Goal: Task Accomplishment & Management: Use online tool/utility

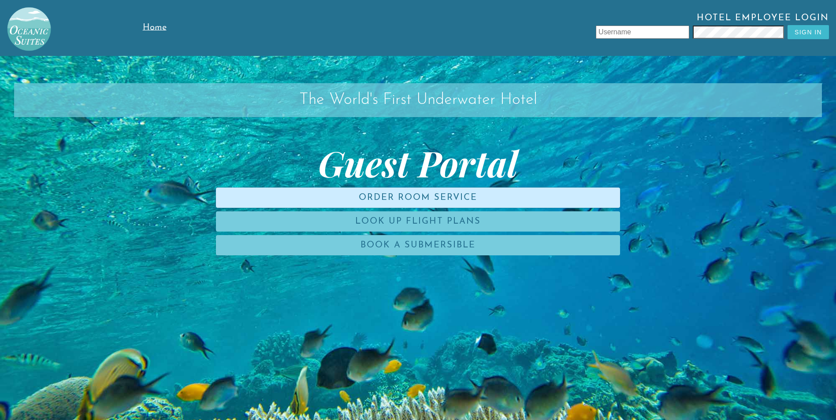
click at [426, 199] on link "Order Room Service" at bounding box center [418, 198] width 404 height 20
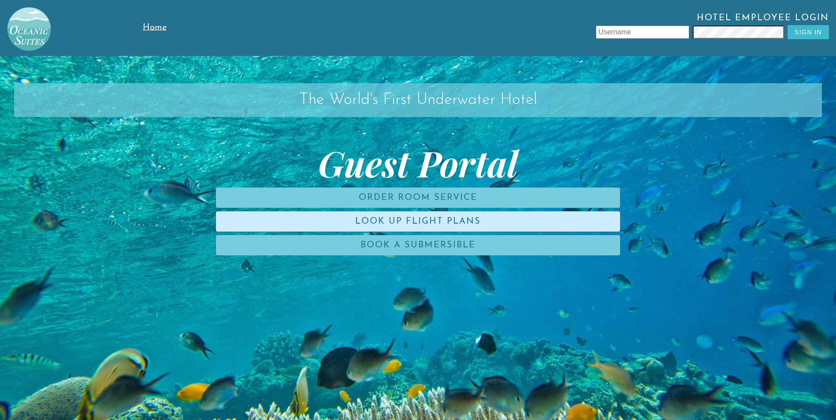
click at [400, 226] on link "Look Up Flight Plans" at bounding box center [418, 221] width 404 height 20
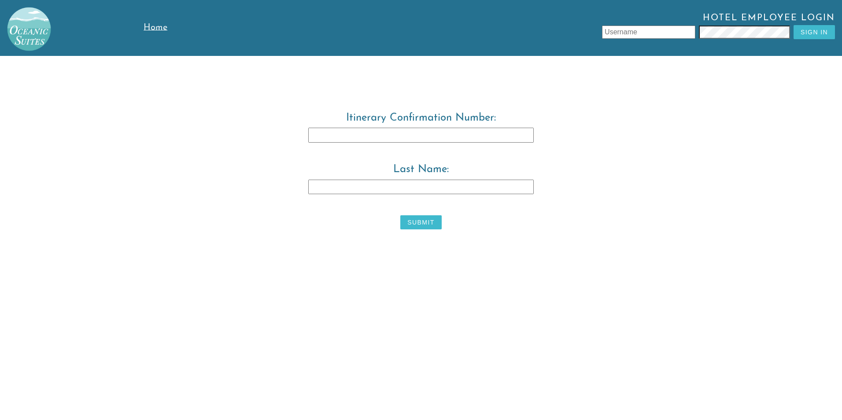
click at [385, 141] on input "Itinerary Confirmation Number:" at bounding box center [421, 135] width 226 height 15
type input "3829483"
click at [361, 193] on input "Last Name:" at bounding box center [421, 187] width 226 height 15
type input "[PERSON_NAME]"
click at [432, 222] on button "Submit" at bounding box center [420, 222] width 41 height 14
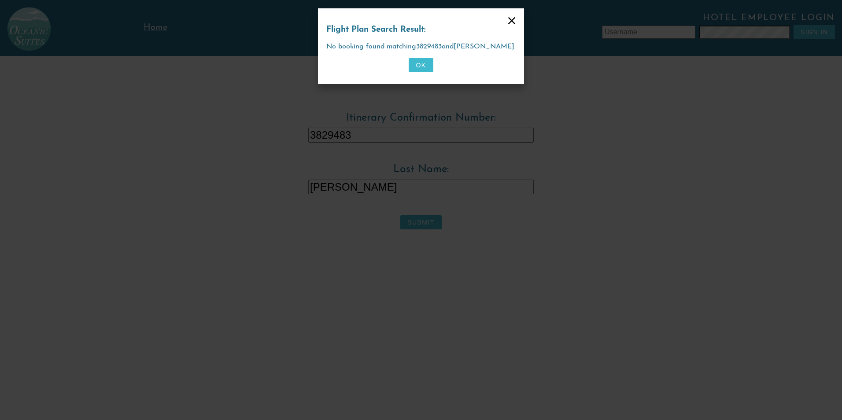
click at [422, 66] on button "OK" at bounding box center [421, 65] width 24 height 14
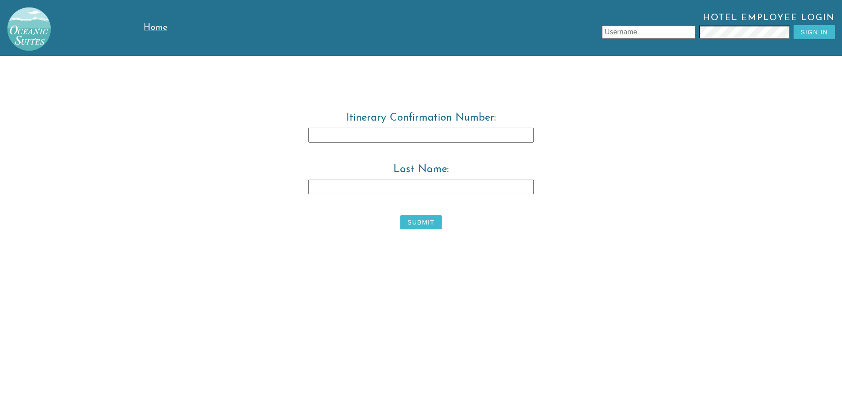
click at [329, 140] on input "Itinerary Confirmation Number:" at bounding box center [421, 135] width 226 height 15
type input "3829483"
click at [328, 193] on input "Last Name:" at bounding box center [421, 187] width 226 height 15
type input "[PERSON_NAME]"
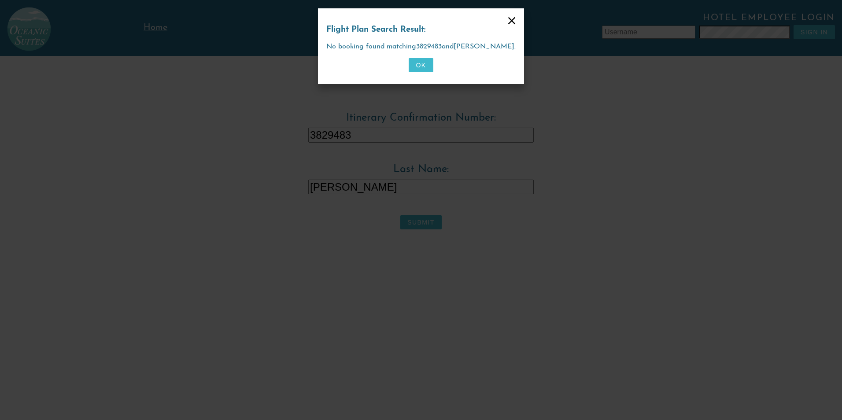
click at [422, 58] on button "OK" at bounding box center [421, 65] width 24 height 14
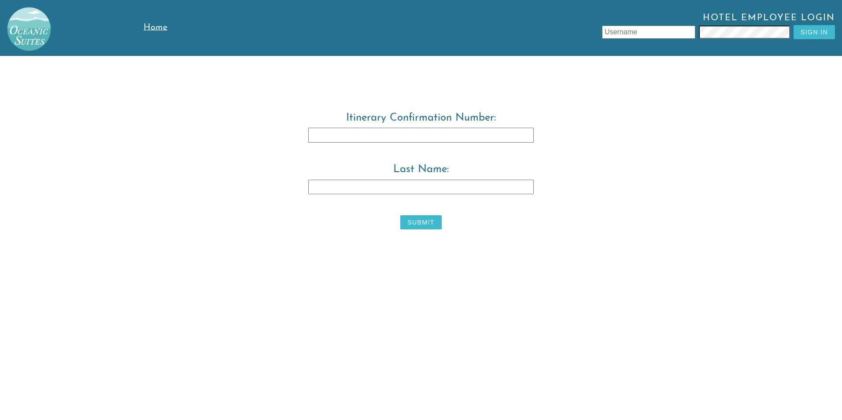
click at [406, 137] on input "Itinerary Confirmation Number:" at bounding box center [421, 135] width 226 height 15
type input "3829483"
click at [324, 181] on input "Last Name:" at bounding box center [421, 187] width 226 height 15
type input "w"
type input "wARWICK"
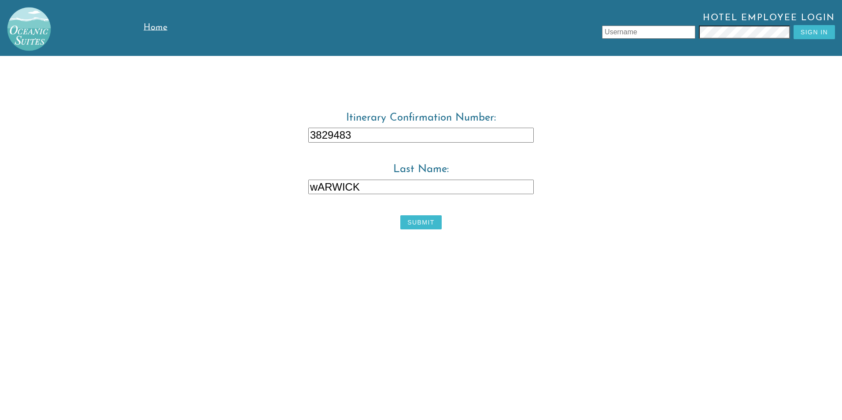
click at [432, 220] on button "Submit" at bounding box center [420, 222] width 41 height 14
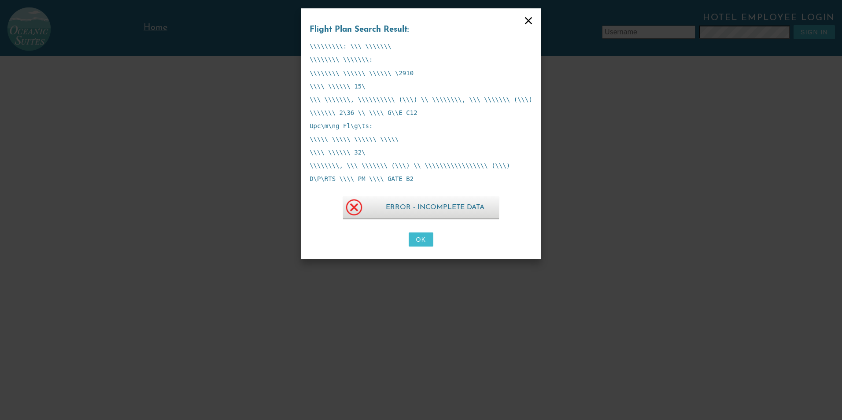
click at [423, 236] on button "OK" at bounding box center [421, 240] width 24 height 14
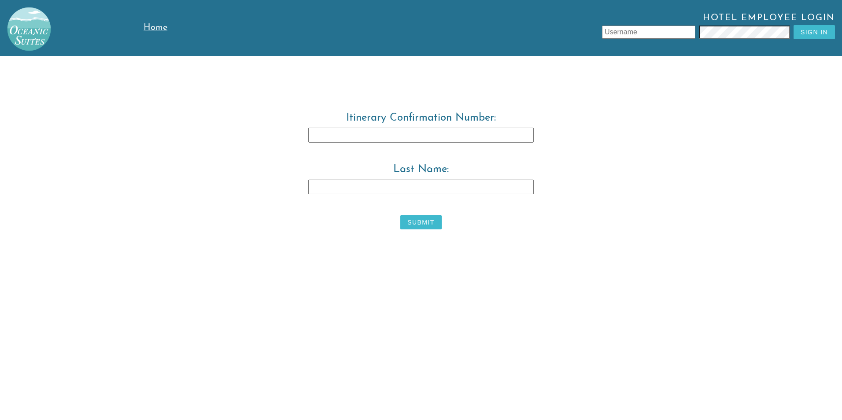
click at [660, 32] on input "text" at bounding box center [648, 32] width 93 height 13
type input "lEONZIO"
click at [658, 31] on input "text" at bounding box center [648, 32] width 93 height 13
type input "t"
type input "[PERSON_NAME]"
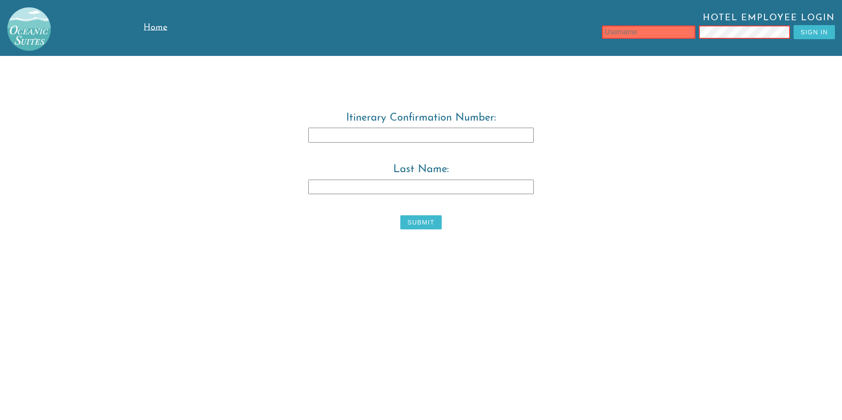
click at [641, 33] on input "text" at bounding box center [648, 32] width 93 height 13
type input "l"
type input "ltore"
click at [811, 30] on button "Sign In" at bounding box center [814, 32] width 41 height 14
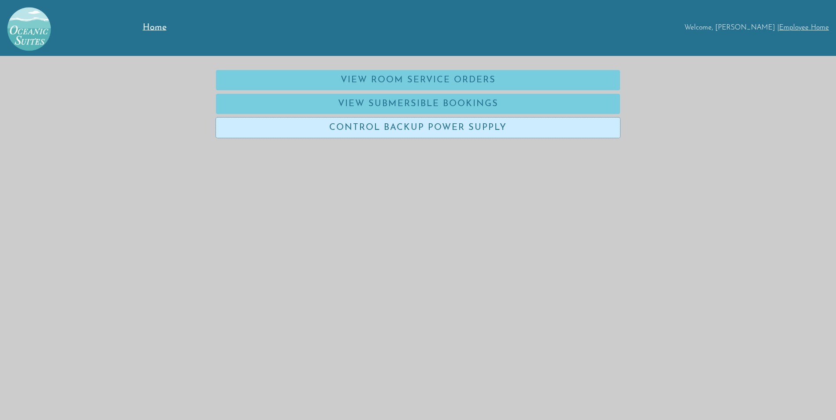
click at [474, 120] on link "Control Backup Power Supply" at bounding box center [418, 128] width 404 height 20
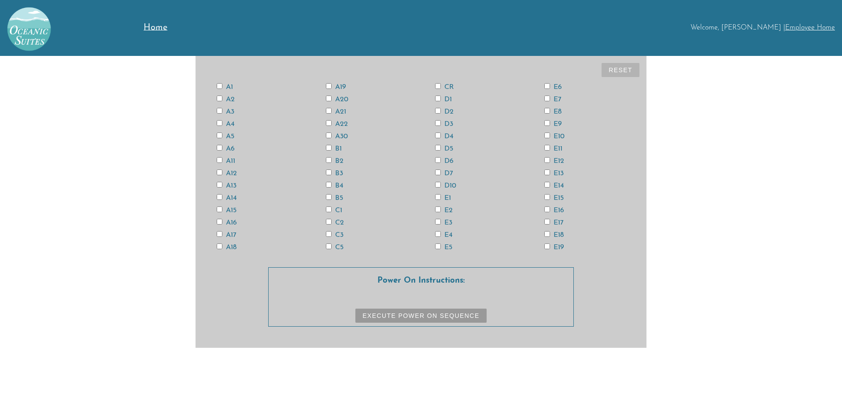
click at [154, 28] on span "Home" at bounding box center [156, 27] width 24 height 9
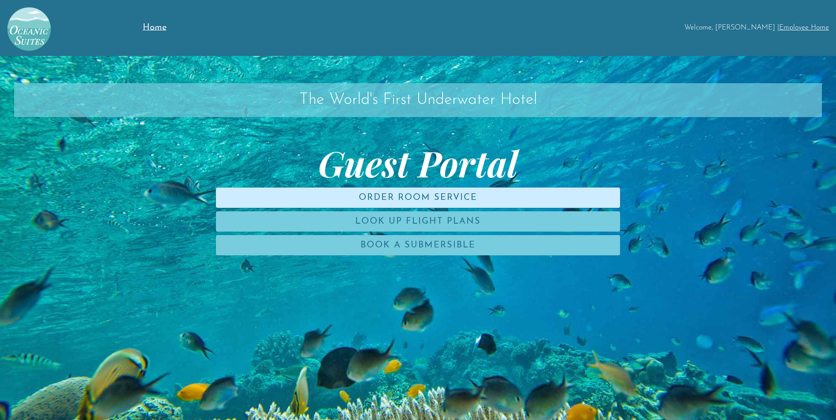
click at [462, 194] on link "Order Room Service" at bounding box center [418, 198] width 404 height 20
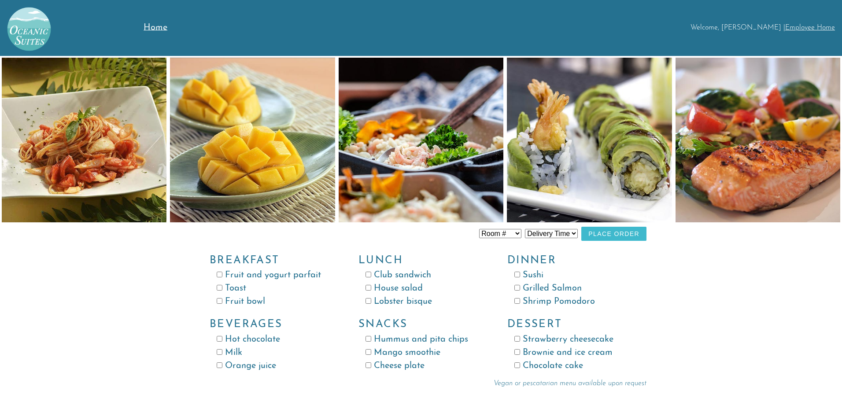
click at [220, 274] on input "Fruit and yogurt parfait" at bounding box center [220, 275] width 6 height 6
checkbox input "true"
click at [222, 289] on input "Toast" at bounding box center [220, 288] width 6 height 6
checkbox input "true"
click at [219, 366] on input "Orange juice" at bounding box center [220, 366] width 6 height 6
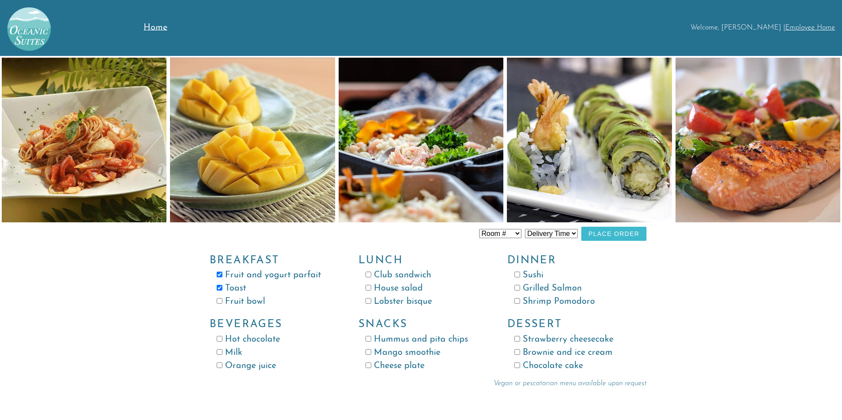
checkbox input "true"
click at [221, 274] on input "Fruit and yogurt parfait" at bounding box center [220, 275] width 6 height 6
checkbox input "false"
click at [223, 302] on label "Fruit bowl" at bounding box center [274, 301] width 114 height 13
click at [222, 302] on input "Fruit bowl" at bounding box center [220, 301] width 6 height 6
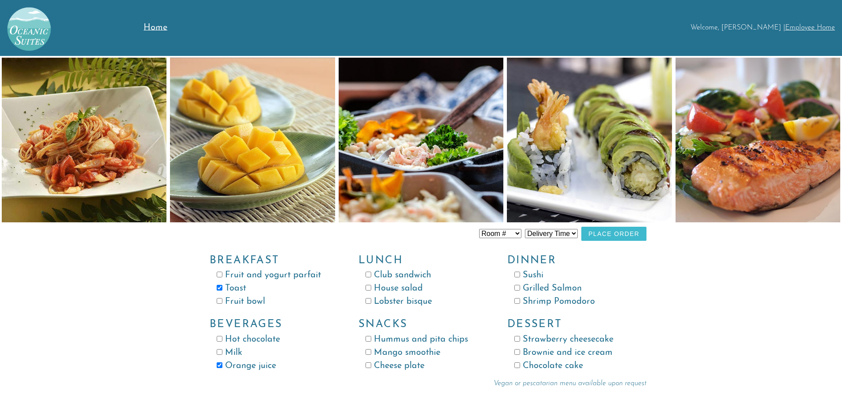
checkbox input "true"
click at [518, 233] on select "Room # Room 100 Room 101 Room 102 Room 103 Room 104 Room 105 Room 106 Room 107 …" at bounding box center [500, 233] width 42 height 9
click at [671, 312] on div "Room # Room 100 Room 101 Room 102 Room 103 Room 104 Room 105 Room 106 Room 107 …" at bounding box center [421, 222] width 842 height 332
click at [575, 233] on select "Delivery Time 8:00 AM 9:00 AM 10:00 AM 11:00 AM 12:00 PM 1:00 PM 2:00 PM 3:00 P…" at bounding box center [551, 233] width 53 height 9
select select "9:00 AM"
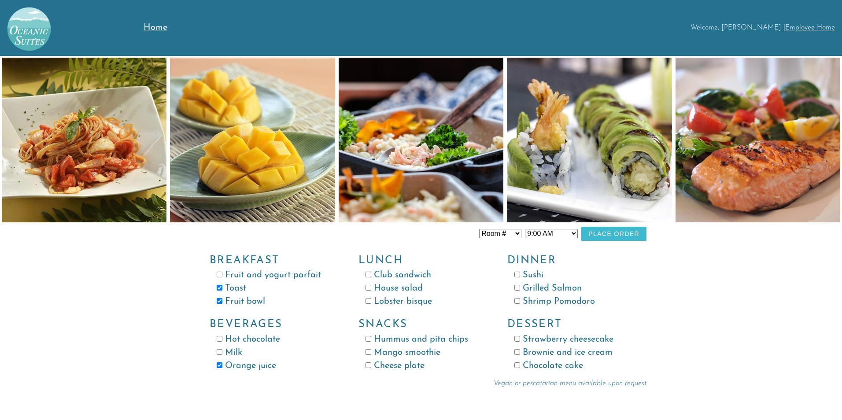
click at [525, 229] on select "Delivery Time 8:00 AM 9:00 AM 10:00 AM 11:00 AM 12:00 PM 1:00 PM 2:00 PM 3:00 P…" at bounding box center [551, 233] width 53 height 9
click at [796, 27] on link "Employee Home" at bounding box center [810, 27] width 50 height 7
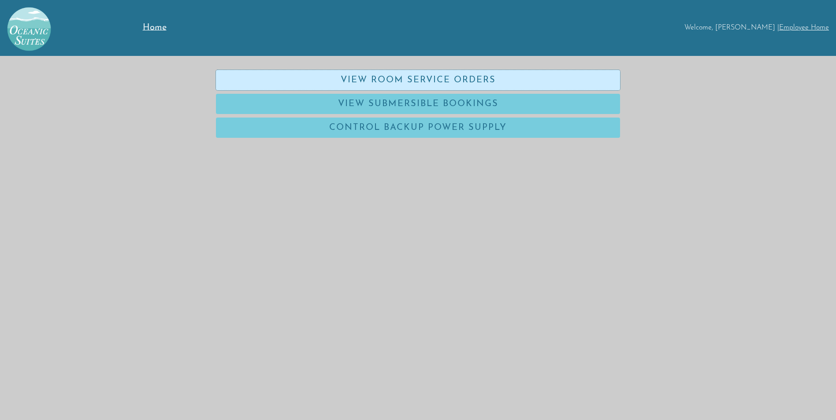
click at [463, 81] on link "View Room Service Orders" at bounding box center [418, 80] width 404 height 20
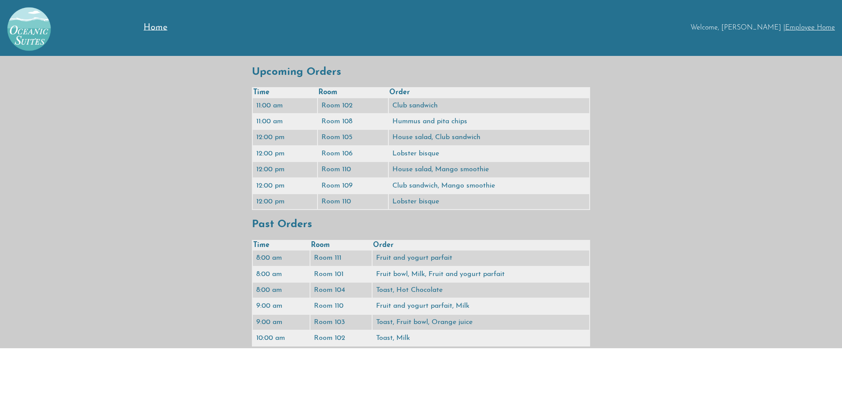
click at [147, 27] on span "Home" at bounding box center [156, 27] width 24 height 9
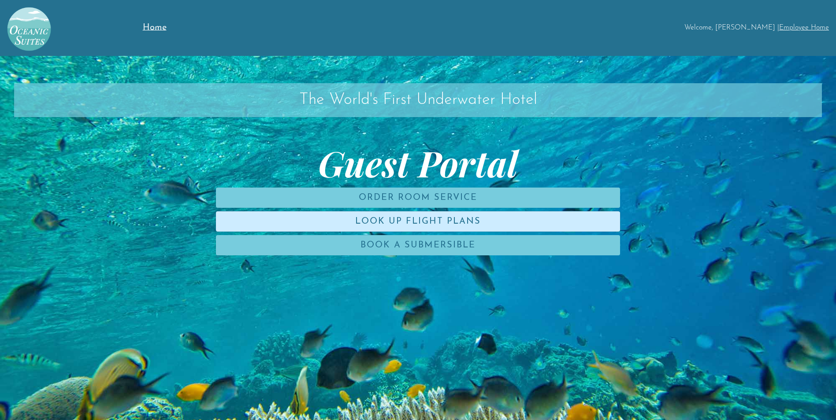
click at [387, 220] on link "Look Up Flight Plans" at bounding box center [418, 221] width 404 height 20
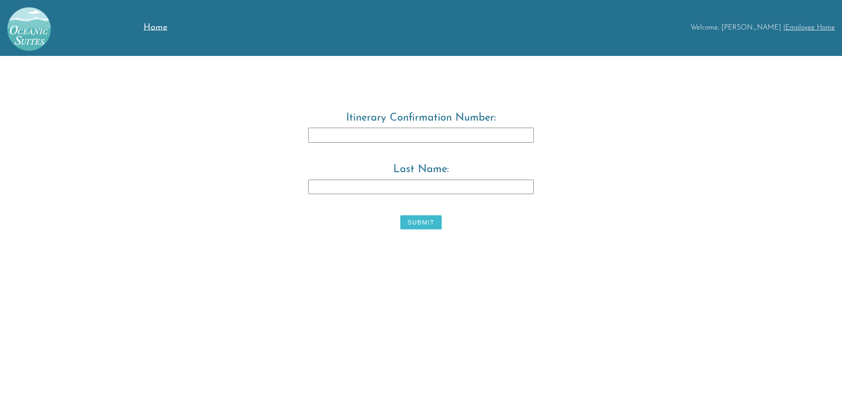
click at [164, 24] on span "Home" at bounding box center [156, 27] width 24 height 9
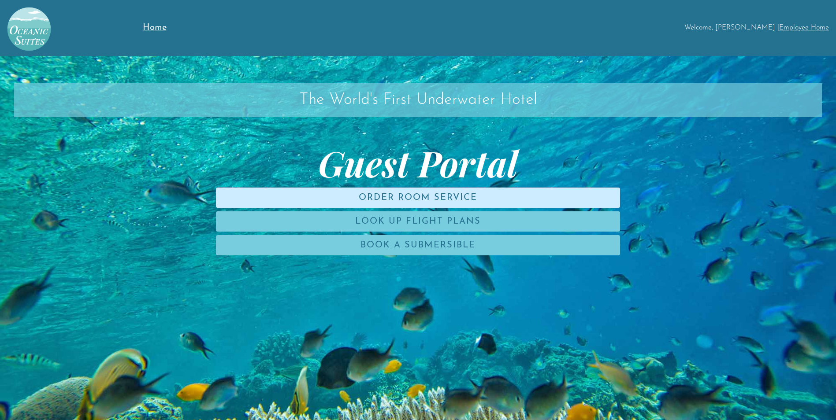
click at [415, 195] on link "Order Room Service" at bounding box center [418, 198] width 404 height 20
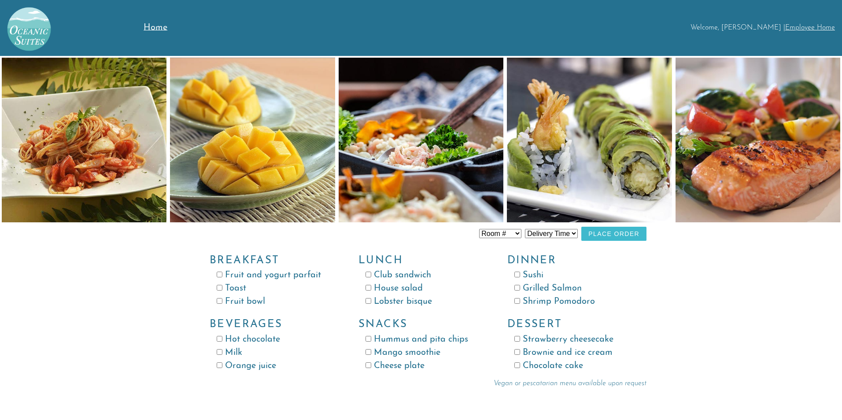
click at [622, 233] on button "Place Order" at bounding box center [613, 234] width 65 height 14
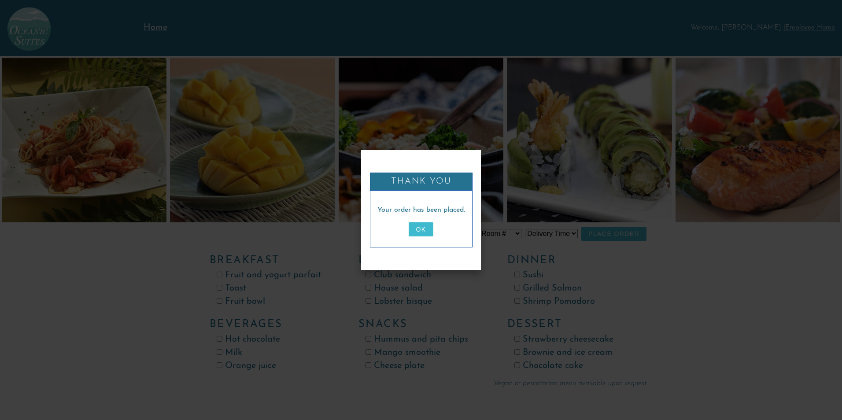
click at [414, 220] on div "Your order has been placed. OK" at bounding box center [422, 222] width 88 height 35
click at [423, 226] on button "OK" at bounding box center [421, 229] width 24 height 14
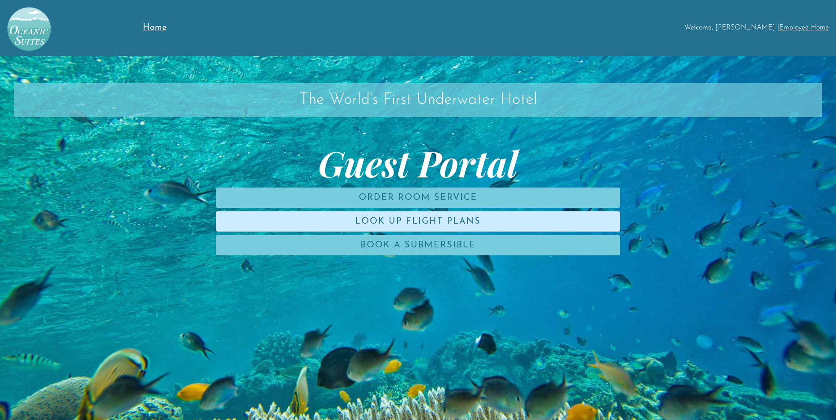
click at [443, 225] on link "Look Up Flight Plans" at bounding box center [418, 221] width 404 height 20
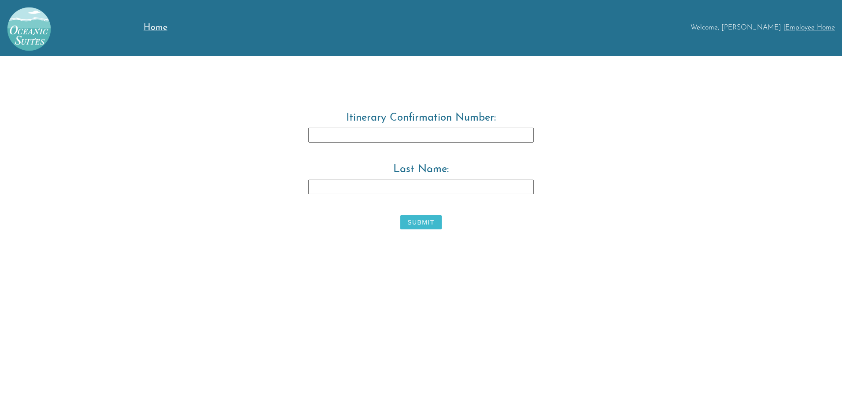
click at [13, 18] on img at bounding box center [25, 25] width 51 height 51
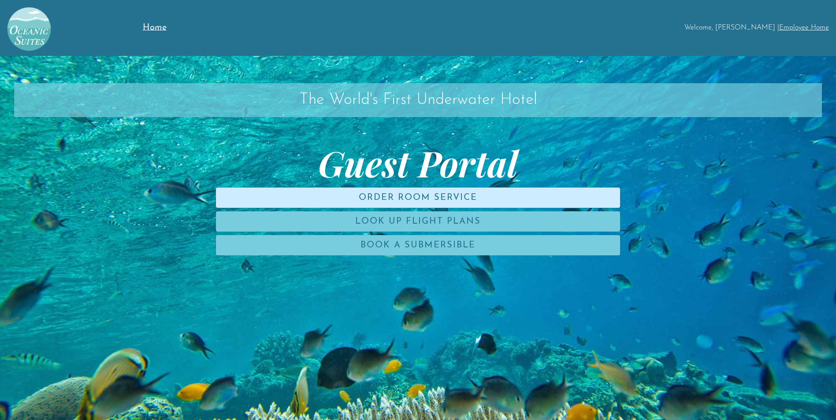
click at [407, 190] on link "Order Room Service" at bounding box center [418, 198] width 404 height 20
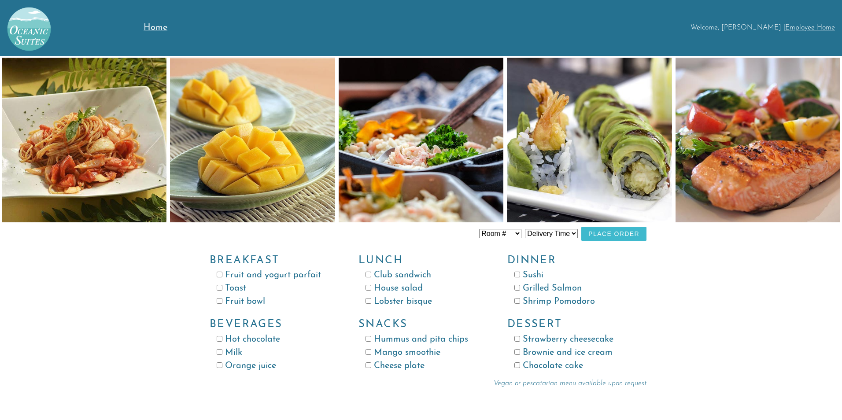
click at [577, 235] on select "Delivery Time 8:00 AM 9:00 AM 10:00 AM 11:00 AM 12:00 PM 1:00 PM 2:00 PM 3:00 P…" at bounding box center [551, 233] width 53 height 9
select select "9:00 AM"
click at [525, 229] on select "Delivery Time 8:00 AM 9:00 AM 10:00 AM 11:00 AM 12:00 PM 1:00 PM 2:00 PM 3:00 P…" at bounding box center [551, 233] width 53 height 9
click at [518, 231] on select "Room # Room 100 Room 101 Room 102 Room 103 Room 104 Room 105 Room 106 Room 107 …" at bounding box center [500, 233] width 42 height 9
select select "Room 103"
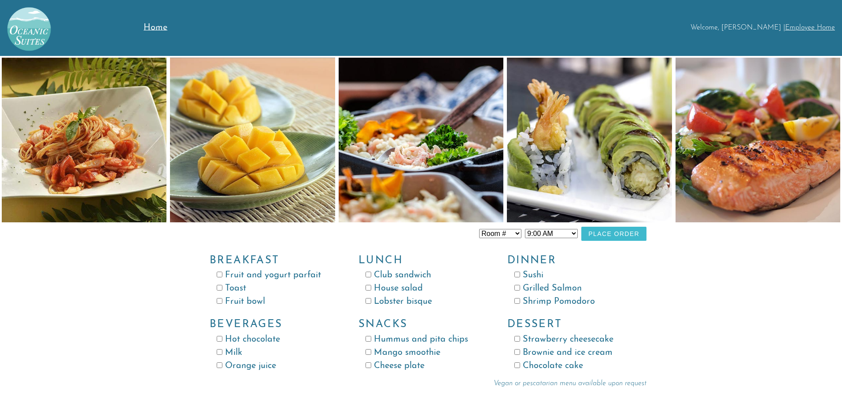
click at [479, 229] on select "Room # Room 100 Room 101 Room 102 Room 103 Room 104 Room 105 Room 106 Room 107 …" at bounding box center [500, 233] width 42 height 9
click at [629, 233] on button "Place Order" at bounding box center [613, 234] width 65 height 14
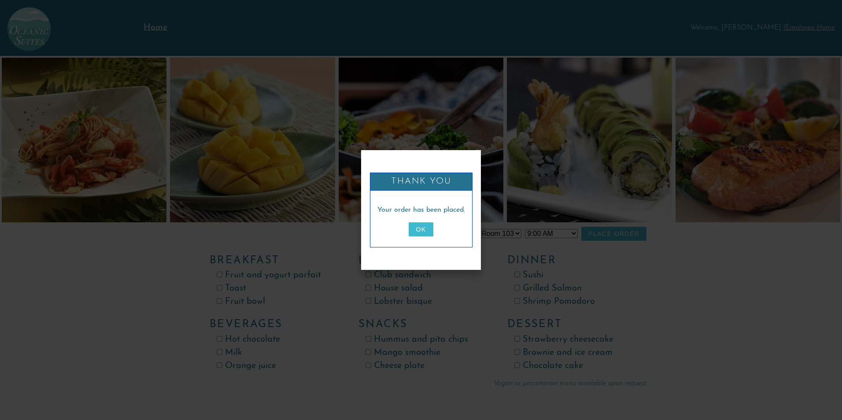
click at [433, 230] on div "Your order has been placed. OK" at bounding box center [422, 222] width 88 height 35
click at [423, 233] on button "OK" at bounding box center [421, 229] width 24 height 14
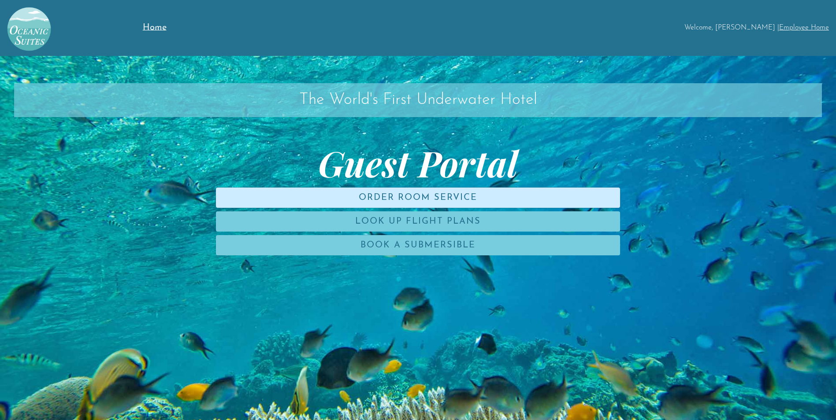
click at [439, 197] on link "Order Room Service" at bounding box center [418, 198] width 404 height 20
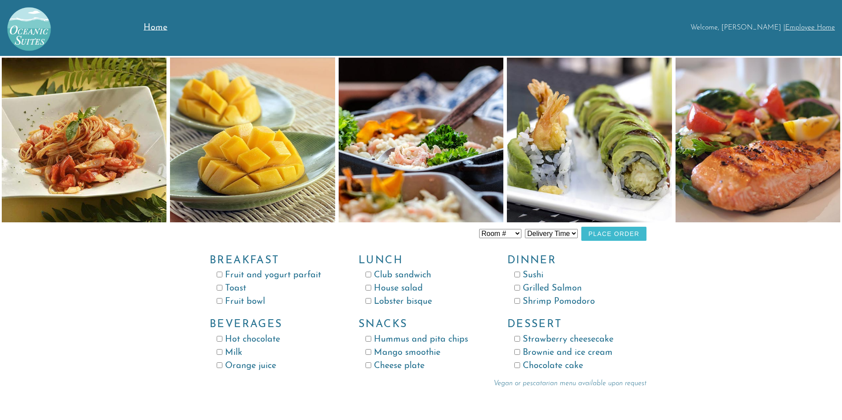
click at [296, 124] on img at bounding box center [252, 140] width 165 height 165
click at [490, 133] on img at bounding box center [421, 140] width 165 height 165
click at [635, 137] on img at bounding box center [589, 140] width 165 height 165
click at [773, 138] on img at bounding box center [758, 140] width 165 height 165
click at [811, 26] on link "Employee Home" at bounding box center [810, 27] width 50 height 7
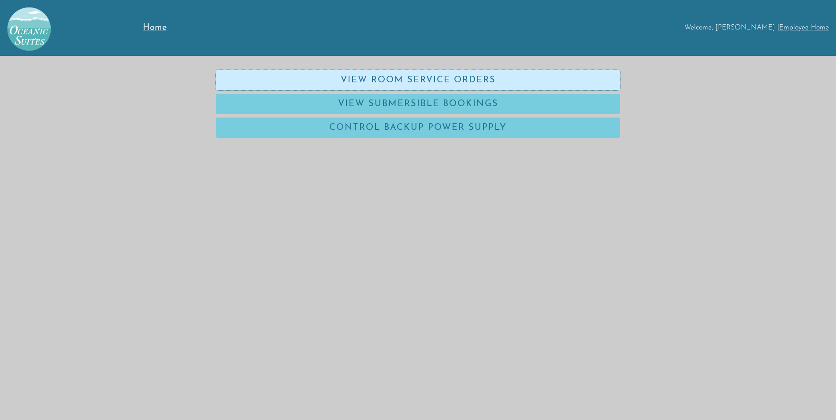
click at [444, 81] on link "View Room Service Orders" at bounding box center [418, 80] width 404 height 20
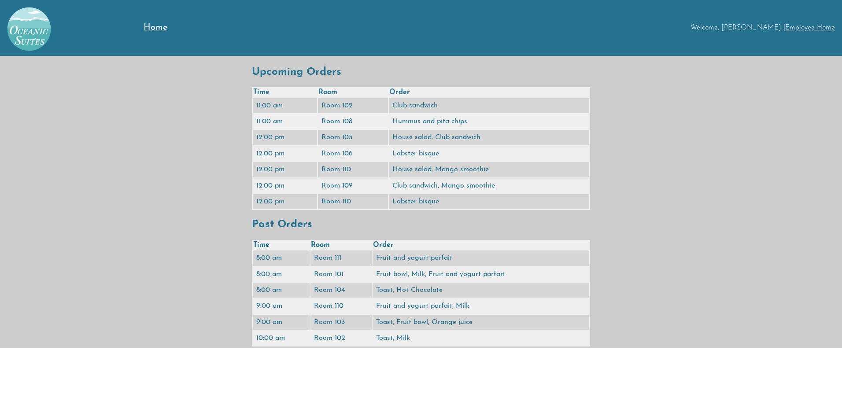
click at [443, 293] on td "Toast, Hot Chocolate" at bounding box center [481, 290] width 217 height 15
click at [811, 27] on link "Employee Home" at bounding box center [810, 27] width 50 height 7
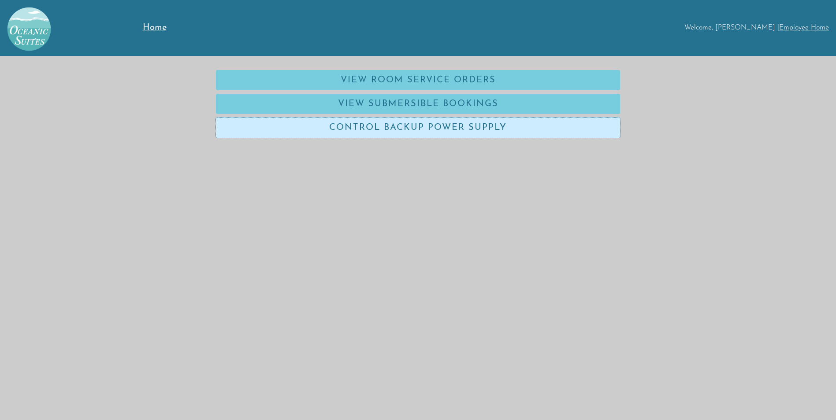
click at [392, 124] on link "Control Backup Power Supply" at bounding box center [418, 128] width 404 height 20
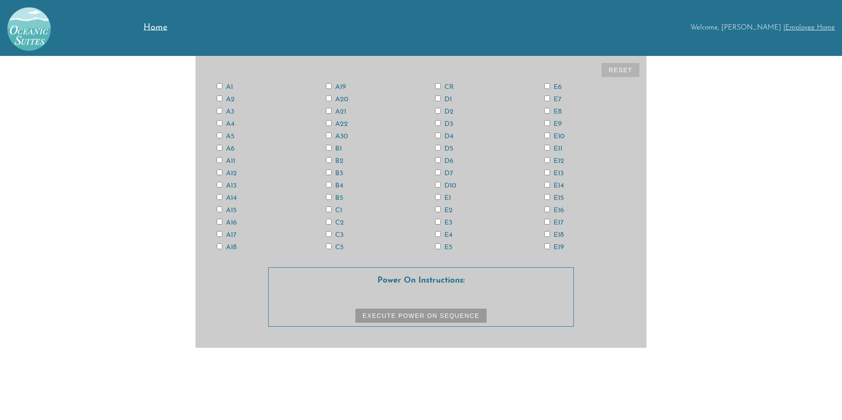
click at [439, 83] on input "CR" at bounding box center [438, 86] width 6 height 6
checkbox input "true"
click at [548, 210] on input "E16" at bounding box center [547, 210] width 6 height 6
checkbox input "true"
click at [548, 194] on input "E15" at bounding box center [547, 197] width 6 height 6
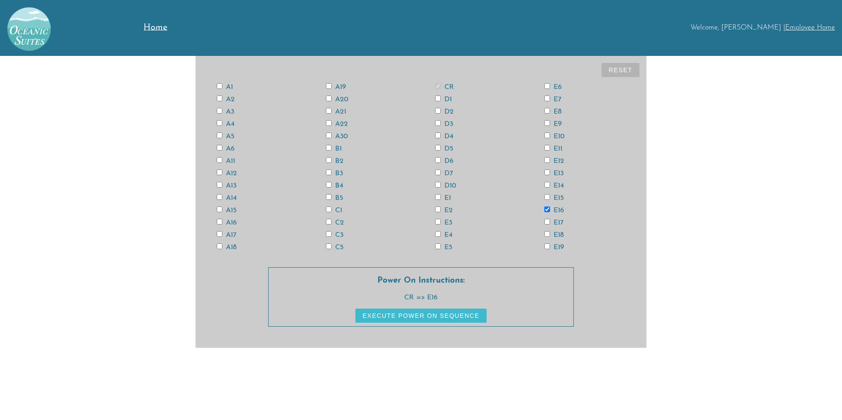
checkbox input "true"
click at [548, 170] on input "E13" at bounding box center [547, 173] width 6 height 6
checkbox input "true"
click at [549, 147] on input "E11" at bounding box center [547, 148] width 6 height 6
checkbox input "true"
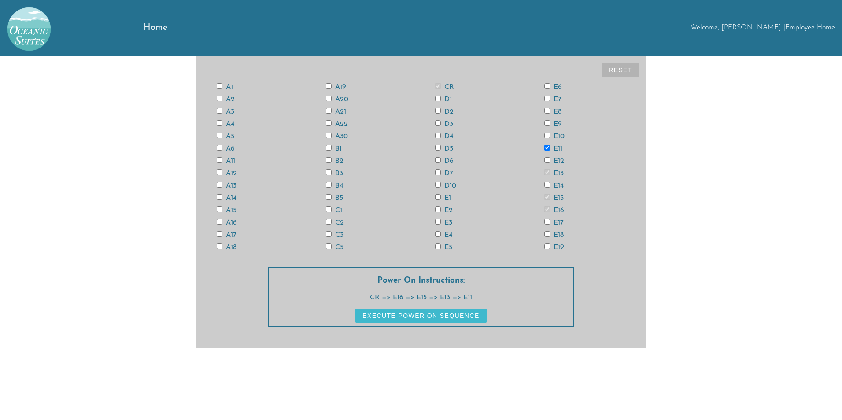
click at [219, 183] on input "A13" at bounding box center [220, 185] width 6 height 6
checkbox input "true"
click at [217, 158] on input "A11" at bounding box center [220, 160] width 6 height 6
checkbox input "true"
click at [221, 110] on input "A3" at bounding box center [220, 111] width 6 height 6
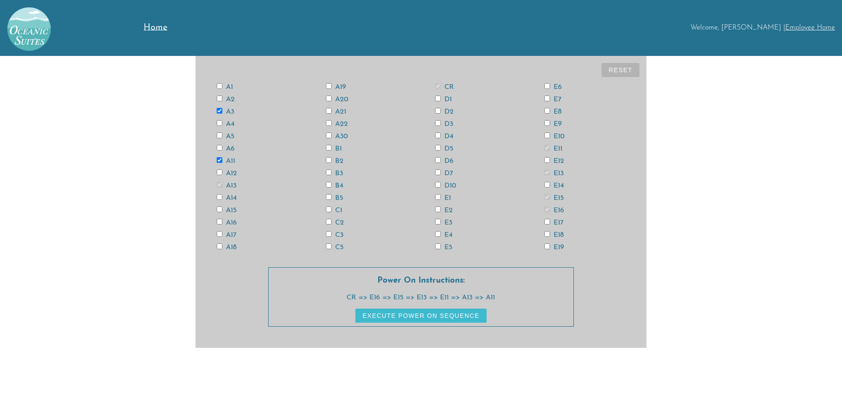
checkbox input "true"
click at [219, 147] on input "A6" at bounding box center [220, 148] width 6 height 6
checkbox input "true"
click at [221, 245] on input "A18" at bounding box center [220, 247] width 6 height 6
checkbox input "true"
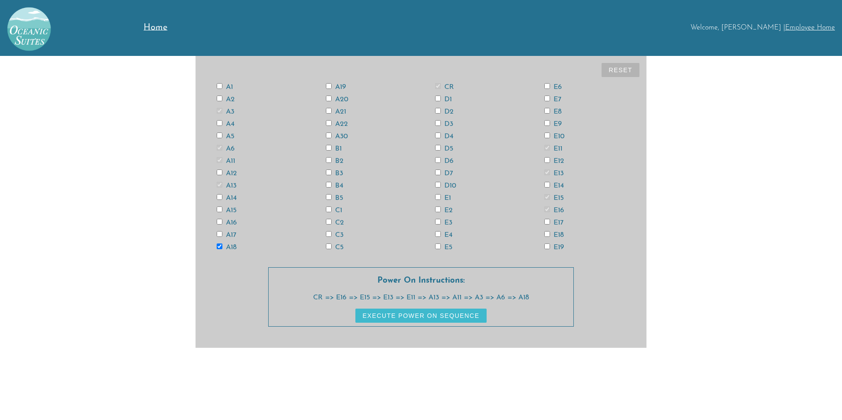
click at [437, 159] on input "D6" at bounding box center [438, 160] width 6 height 6
checkbox input "true"
click at [439, 233] on input "E4" at bounding box center [438, 234] width 6 height 6
checkbox input "true"
click at [549, 158] on input "E12" at bounding box center [547, 160] width 6 height 6
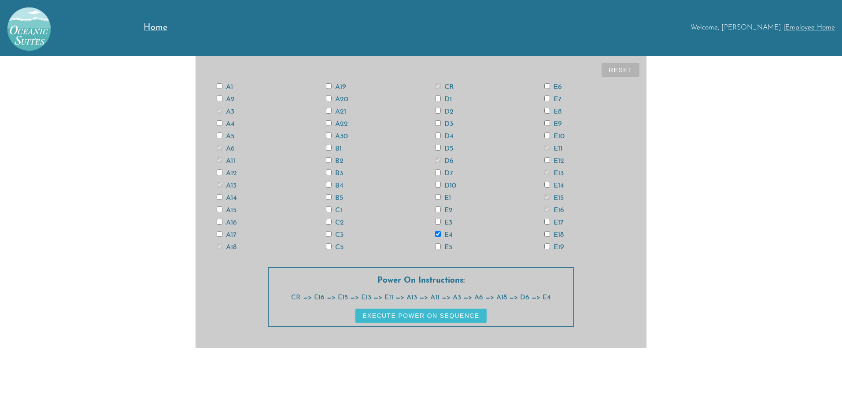
checkbox input "true"
click at [547, 184] on input "E14" at bounding box center [547, 185] width 6 height 6
checkbox input "true"
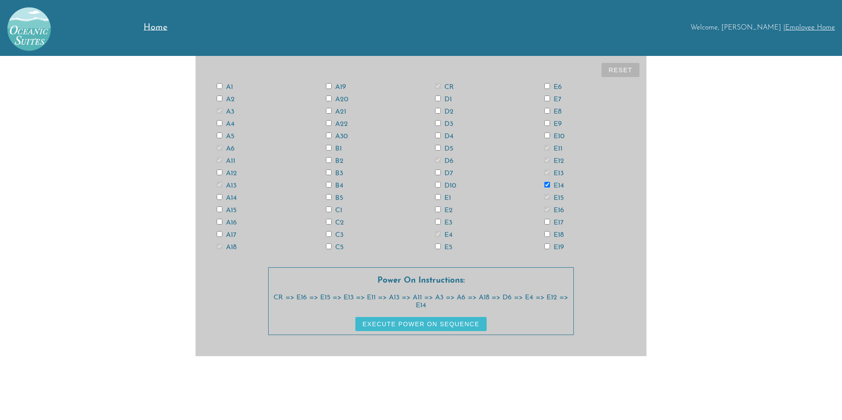
click at [547, 234] on input "E18" at bounding box center [547, 234] width 6 height 6
checkbox input "true"
click at [220, 170] on input "A12" at bounding box center [220, 173] width 6 height 6
checkbox input "true"
click at [403, 322] on button "Execute Power On Sequence" at bounding box center [421, 324] width 131 height 14
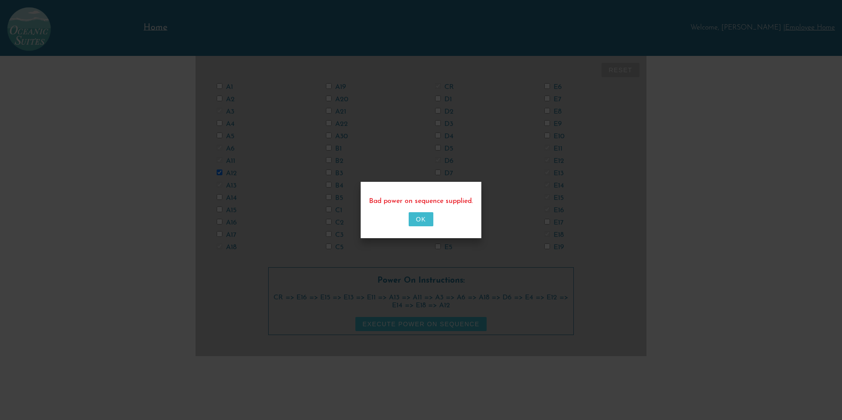
click at [421, 218] on button "OK" at bounding box center [421, 219] width 24 height 14
checkbox input "false"
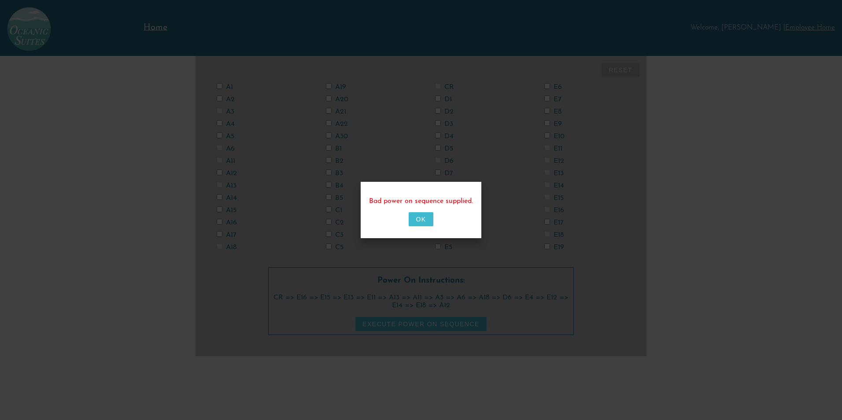
checkbox input "false"
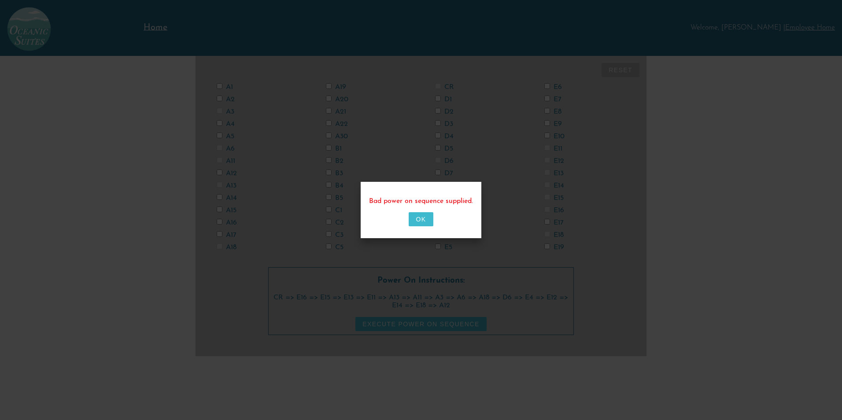
checkbox input "false"
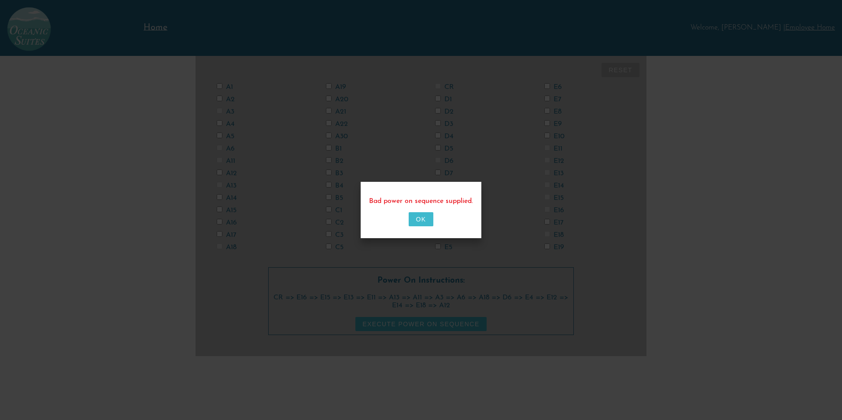
checkbox input "false"
